Goal: Register for event/course

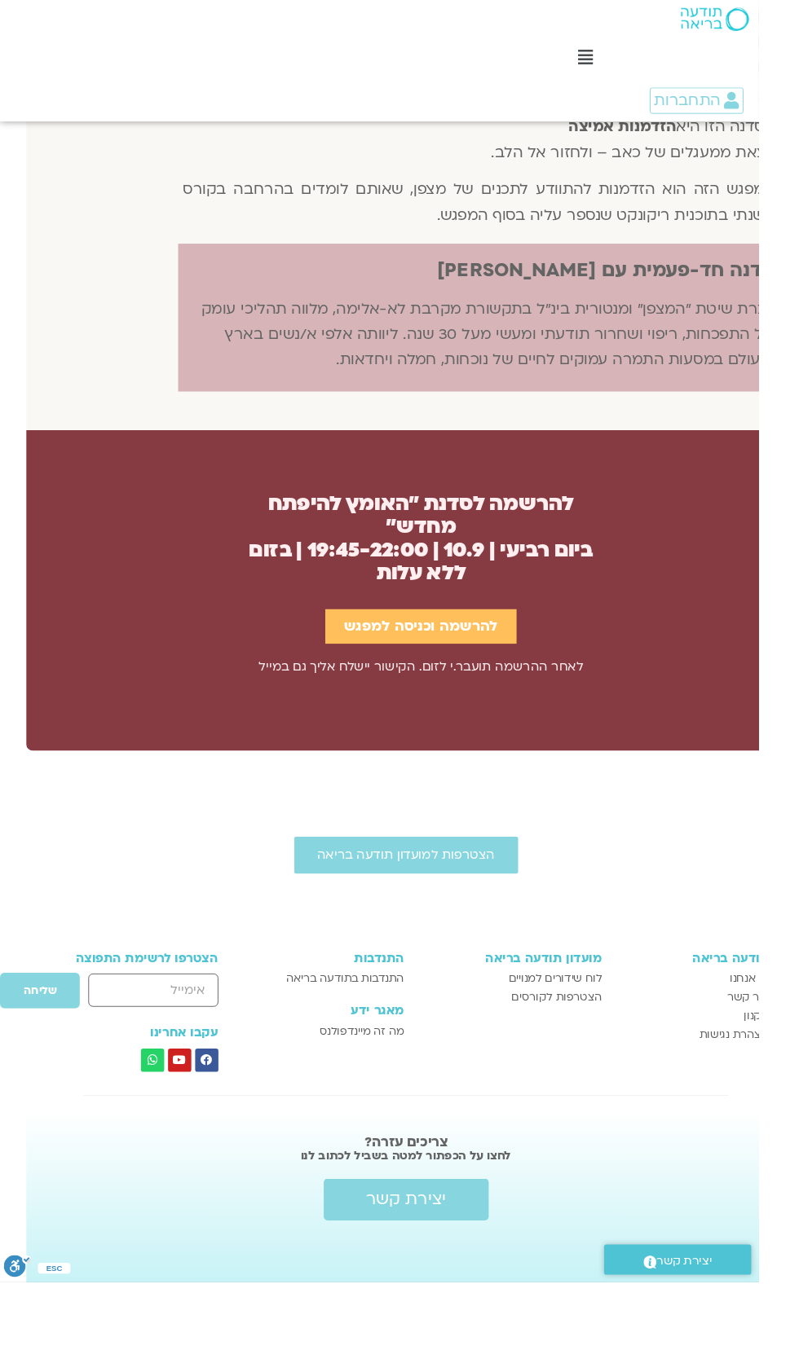
scroll to position [1892, -42]
click at [388, 668] on span "להרשמה וכניסה למפגש" at bounding box center [443, 659] width 162 height 17
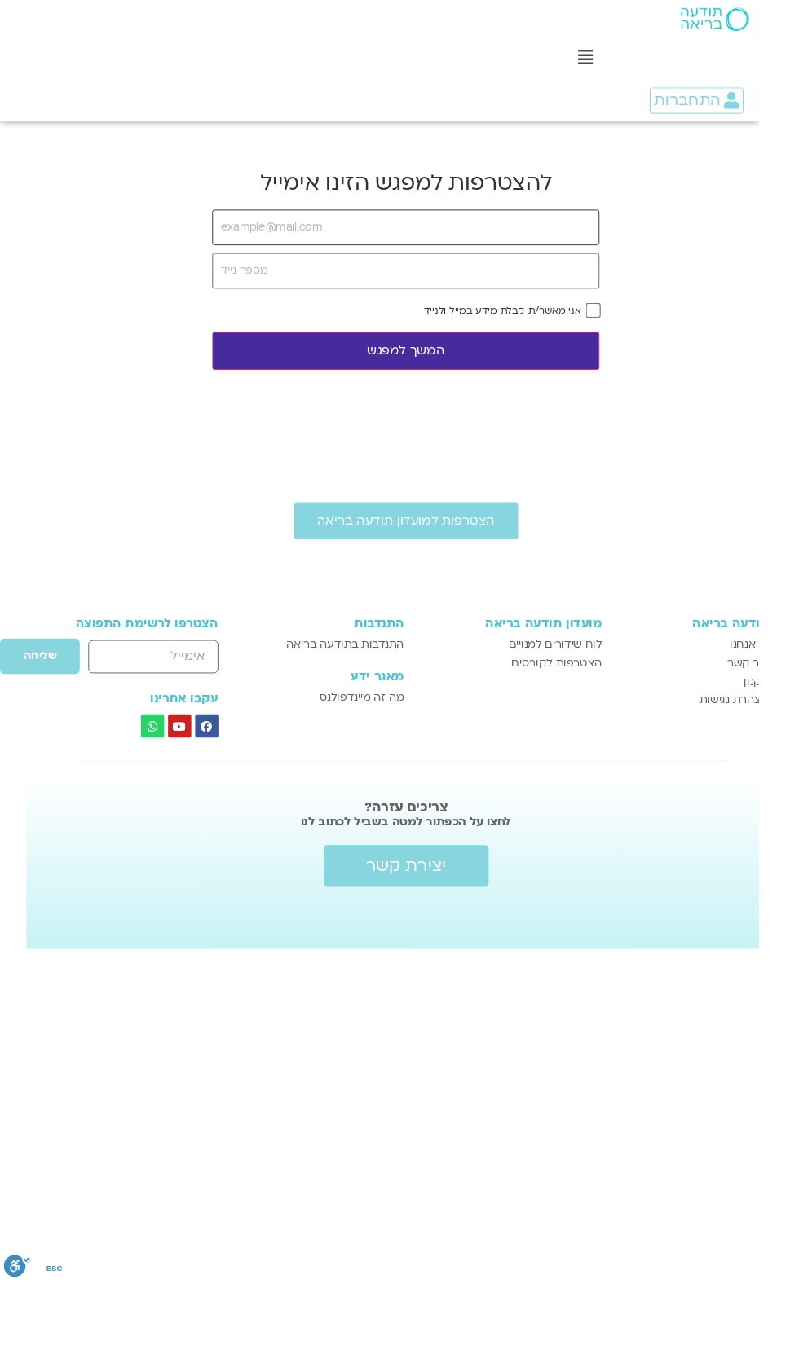
click at [306, 258] on input "email" at bounding box center [427, 239] width 408 height 37
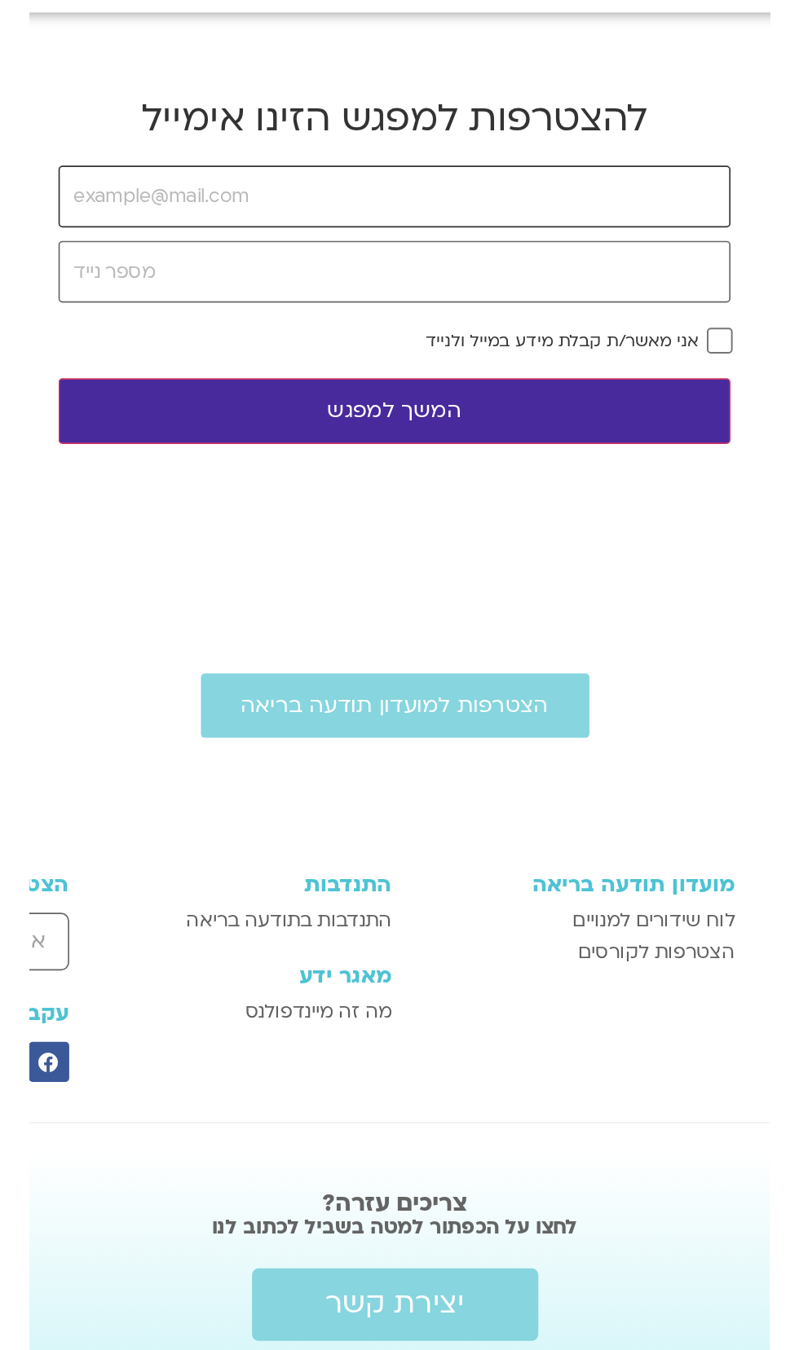
scroll to position [0, -42]
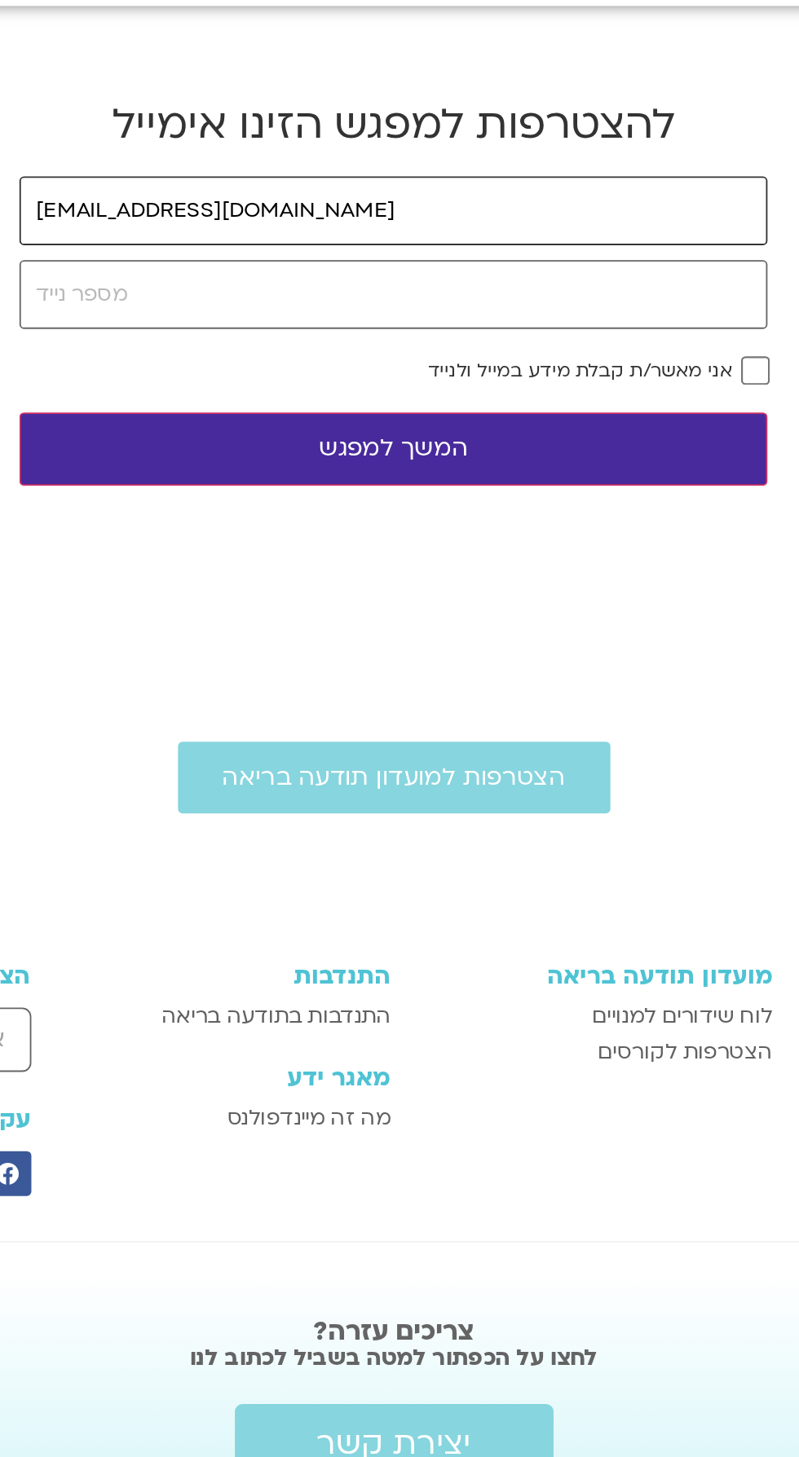
type input "[EMAIL_ADDRESS][DOMAIN_NAME]"
click at [282, 304] on input "tel" at bounding box center [427, 285] width 408 height 37
type input "0523438322"
click at [611, 333] on label "אני מאשר/ת קבלת מידע במייל ולנייד" at bounding box center [528, 326] width 165 height 11
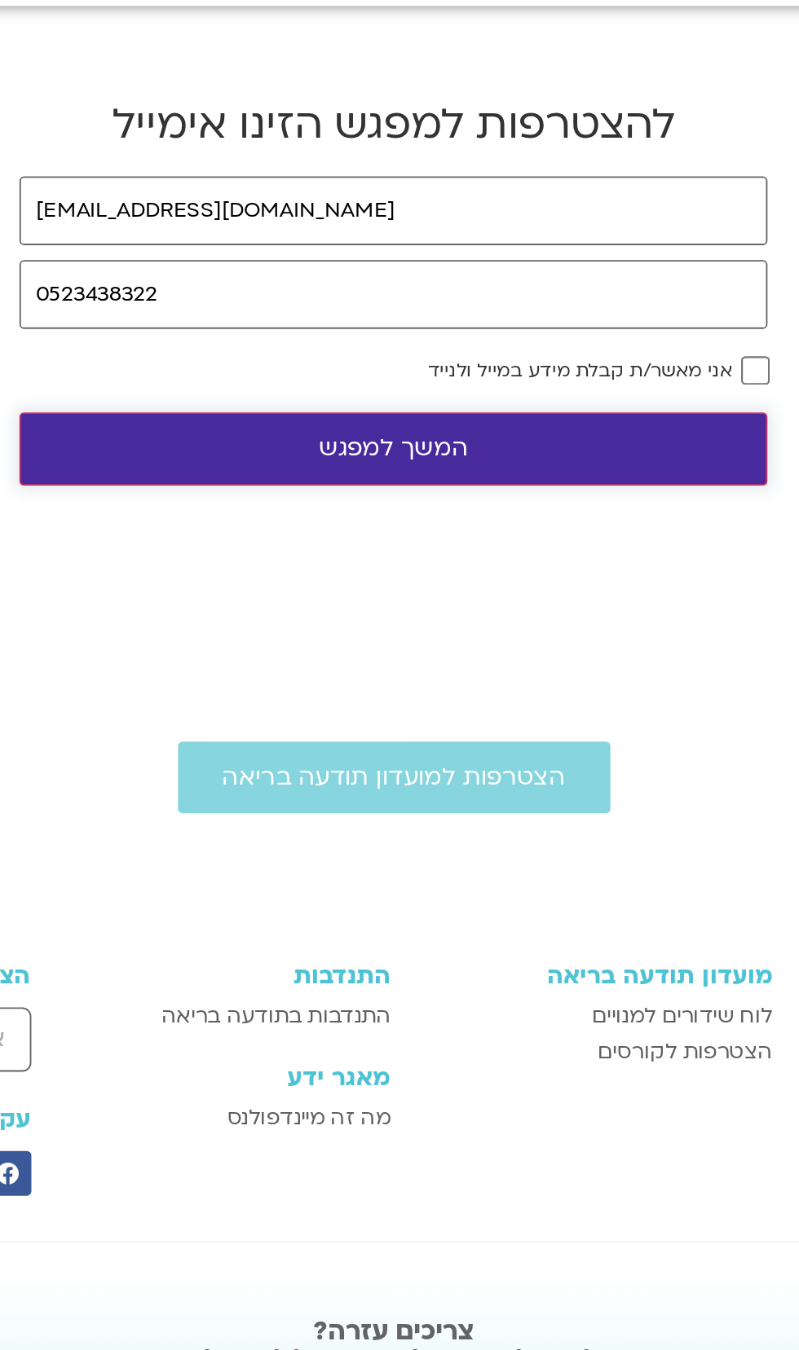
click at [405, 390] on button "המשך למפגש" at bounding box center [427, 370] width 408 height 40
click at [391, 390] on button "המשך למפגש" at bounding box center [427, 370] width 408 height 40
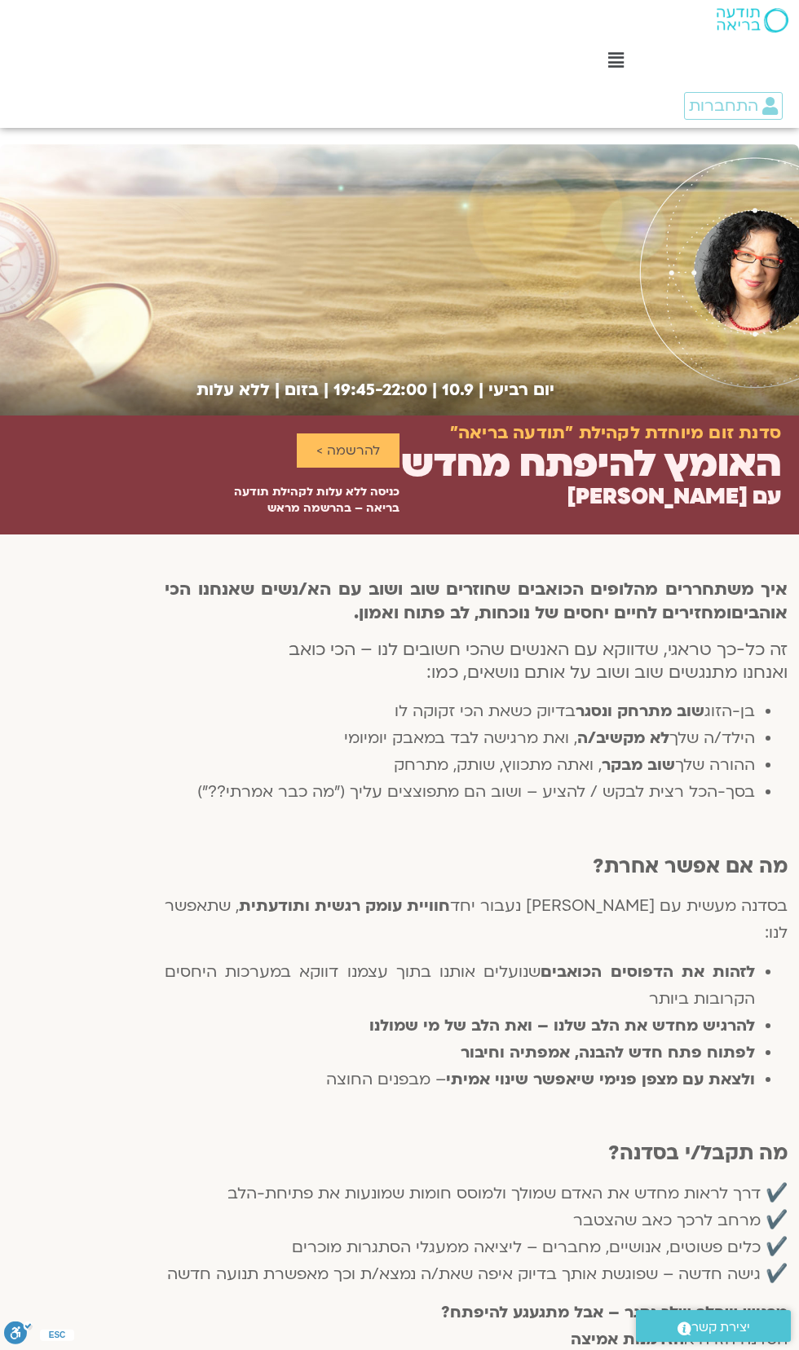
scroll to position [1960, -42]
